Goal: Task Accomplishment & Management: Manage account settings

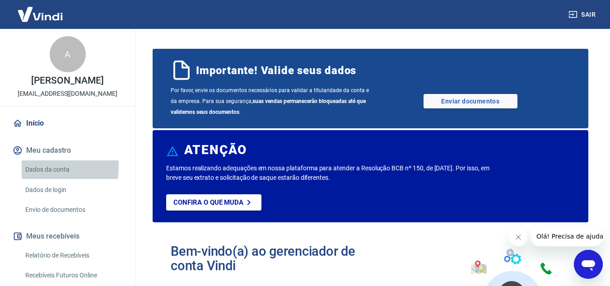
click at [33, 167] on link "Dados da conta" at bounding box center [73, 169] width 103 height 19
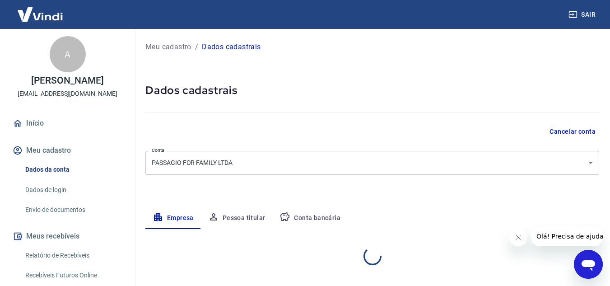
select select "MG"
select select "business"
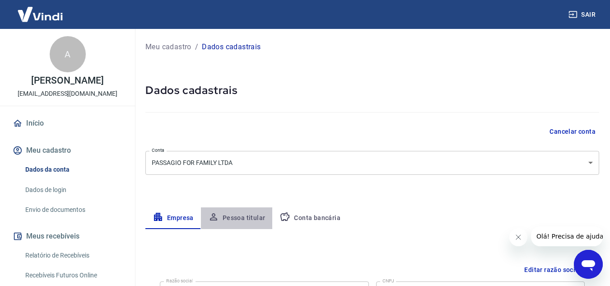
click at [248, 215] on button "Pessoa titular" at bounding box center [237, 218] width 72 height 22
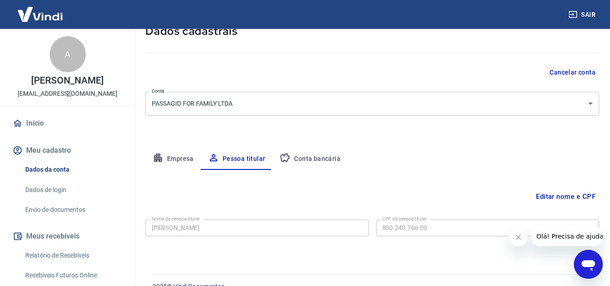
scroll to position [75, 0]
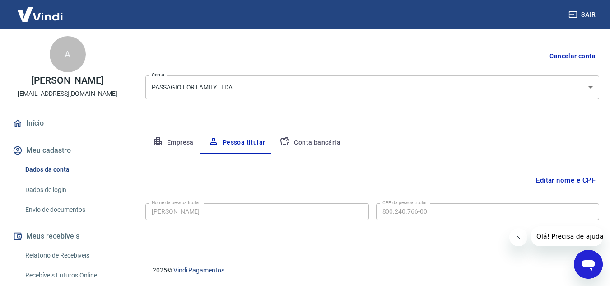
click at [62, 210] on link "Envio de documentos" at bounding box center [73, 210] width 103 height 19
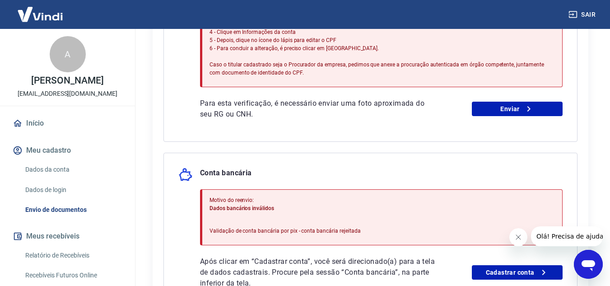
scroll to position [271, 0]
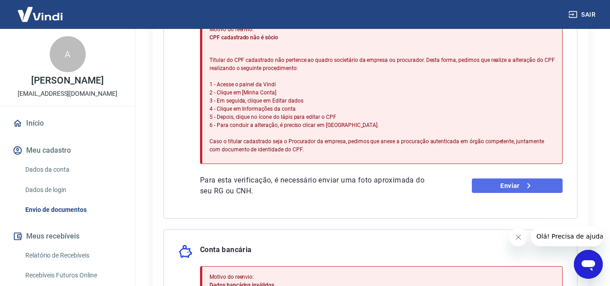
click at [509, 182] on link "Enviar" at bounding box center [517, 185] width 91 height 14
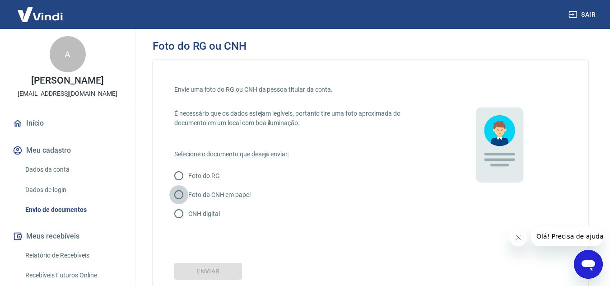
click at [179, 195] on input "Foto da CNH em papel" at bounding box center [178, 194] width 19 height 19
radio input "true"
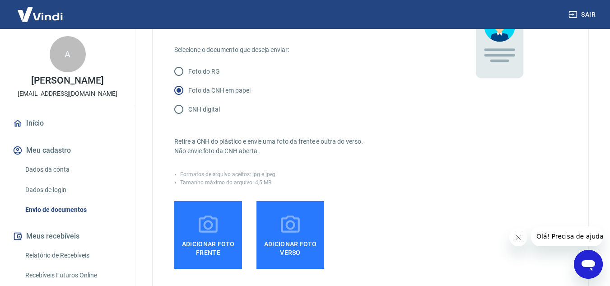
scroll to position [135, 0]
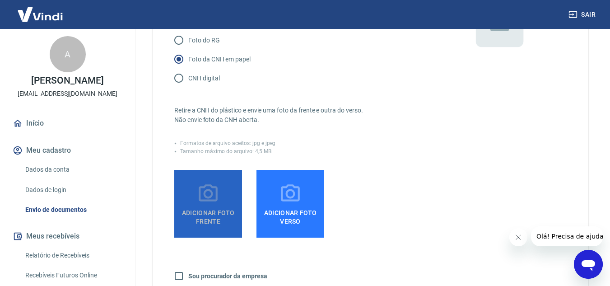
click at [207, 199] on icon at bounding box center [208, 193] width 23 height 23
click at [0, 0] on input "Adicionar foto frente" at bounding box center [0, 0] width 0 height 0
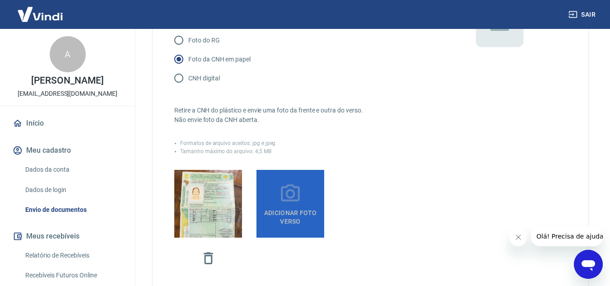
click at [290, 199] on icon at bounding box center [290, 193] width 23 height 23
click at [0, 0] on input "Adicionar foto verso" at bounding box center [0, 0] width 0 height 0
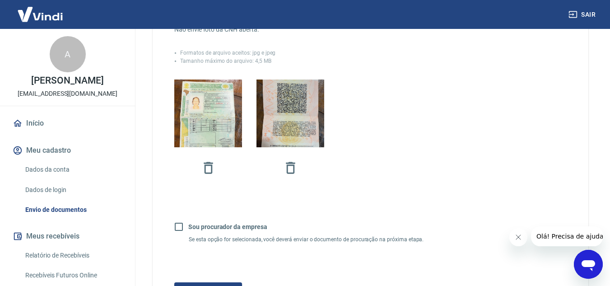
scroll to position [310, 0]
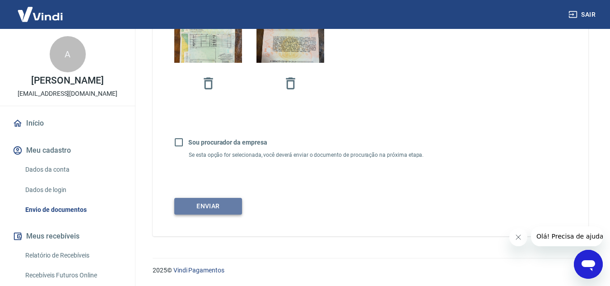
click at [221, 204] on button "Enviar" at bounding box center [208, 206] width 68 height 17
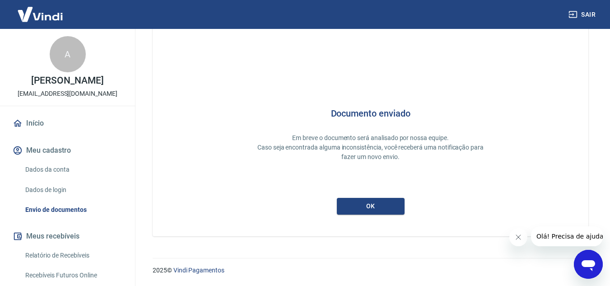
scroll to position [28, 0]
click at [373, 202] on button "ok" at bounding box center [371, 206] width 68 height 17
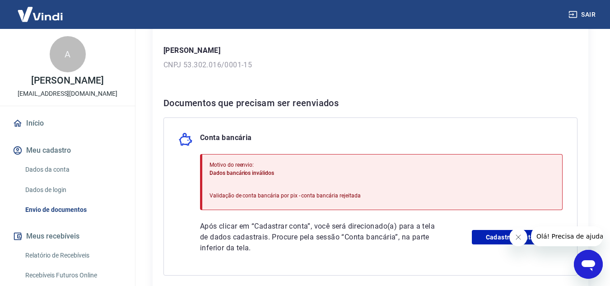
scroll to position [181, 0]
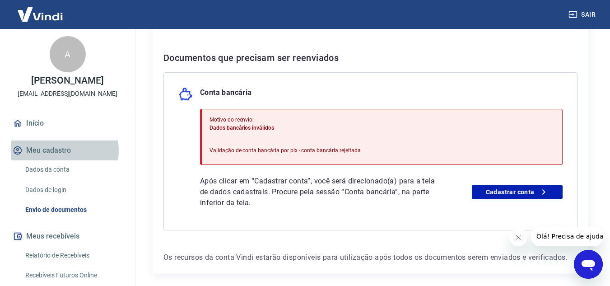
click at [61, 150] on button "Meu cadastro" at bounding box center [67, 150] width 113 height 20
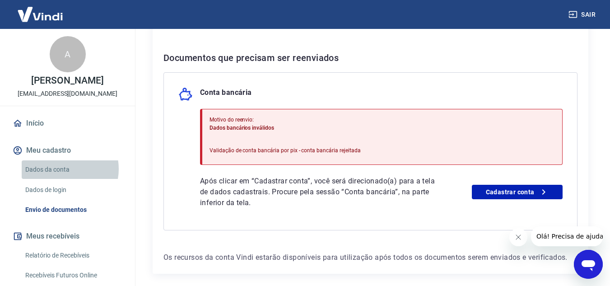
click at [62, 168] on link "Dados da conta" at bounding box center [73, 169] width 103 height 19
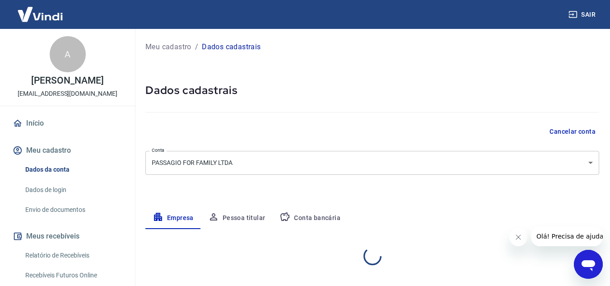
select select "MG"
select select "business"
click at [247, 217] on button "Pessoa titular" at bounding box center [237, 218] width 72 height 22
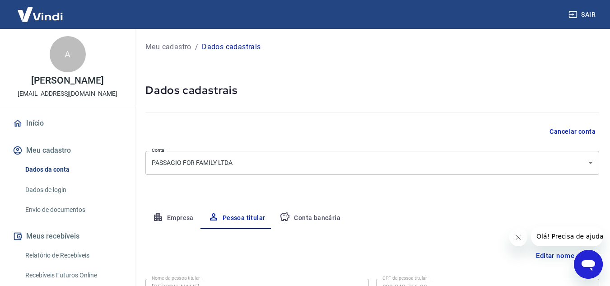
click at [312, 216] on button "Conta bancária" at bounding box center [309, 218] width 75 height 22
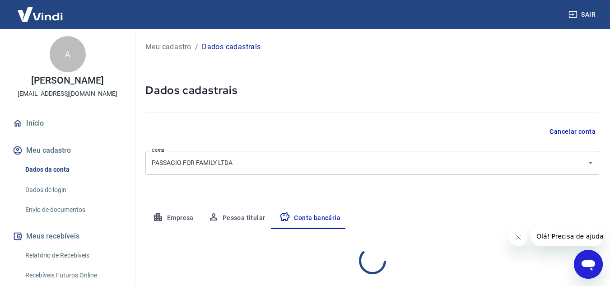
select select "1"
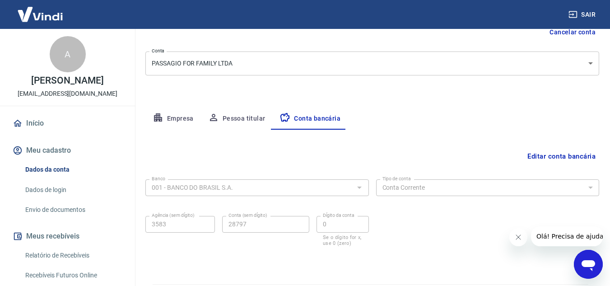
scroll to position [126, 0]
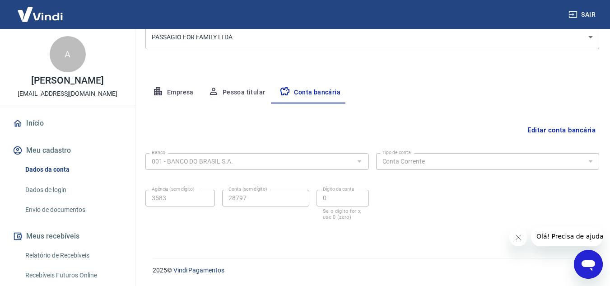
click at [176, 89] on button "Empresa" at bounding box center [173, 93] width 56 height 22
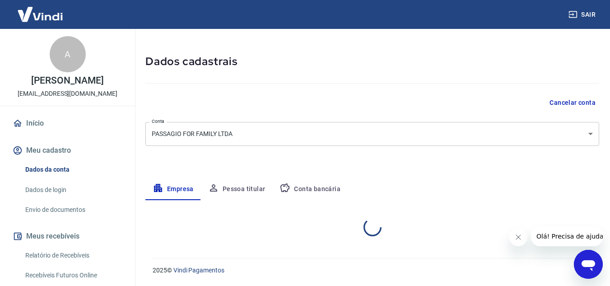
select select "MG"
select select "business"
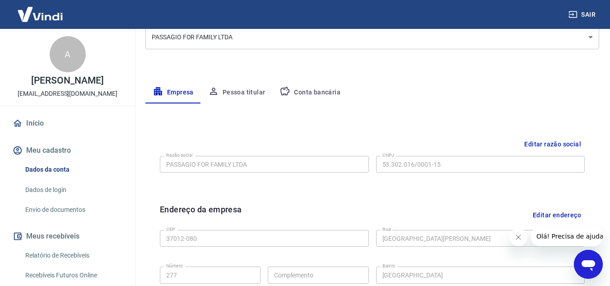
click at [321, 89] on button "Conta bancária" at bounding box center [309, 93] width 75 height 22
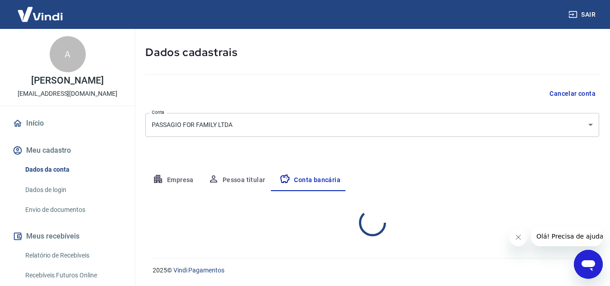
select select "1"
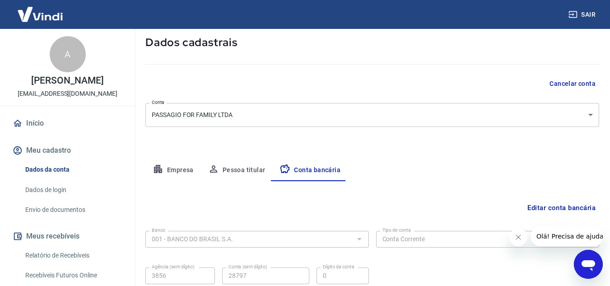
scroll to position [35, 0]
